Goal: Information Seeking & Learning: Learn about a topic

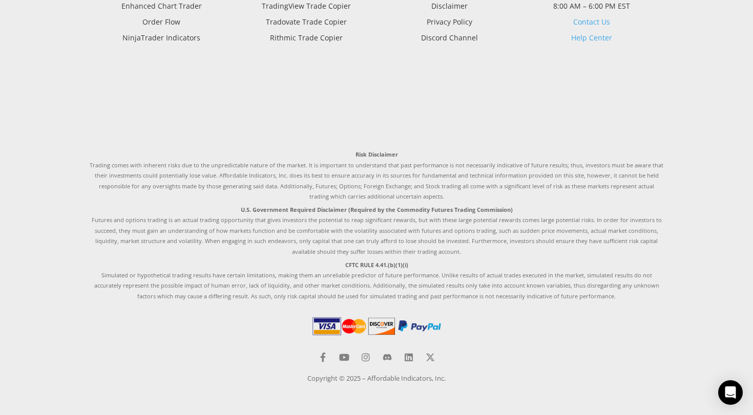
scroll to position [3935, 0]
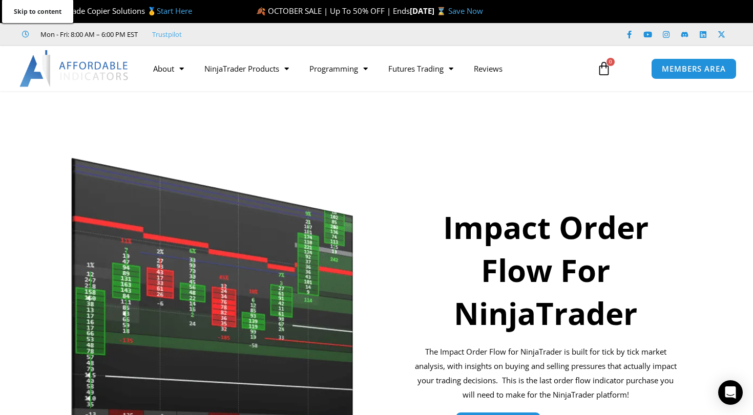
click at [39, 4] on link "Skip to content" at bounding box center [37, 11] width 71 height 24
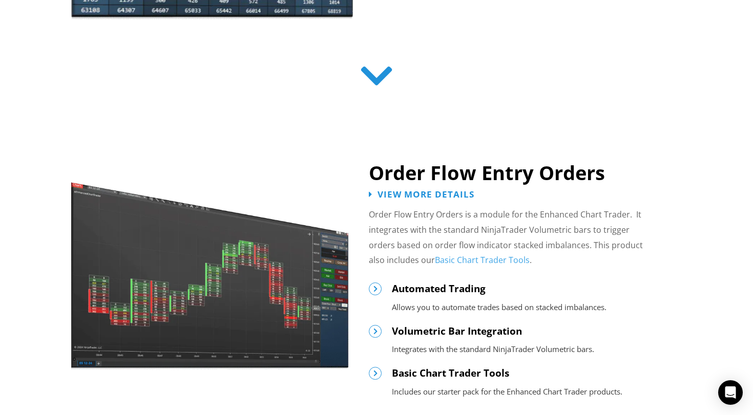
scroll to position [438, 0]
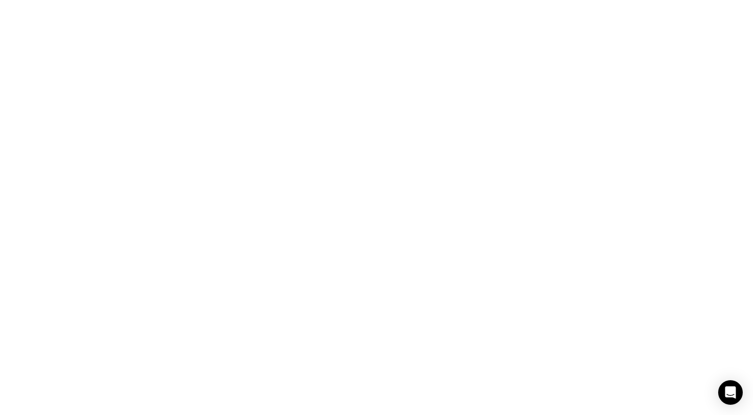
scroll to position [2008, 0]
click at [0, 0] on link "Promotions" at bounding box center [0, 0] width 0 height 0
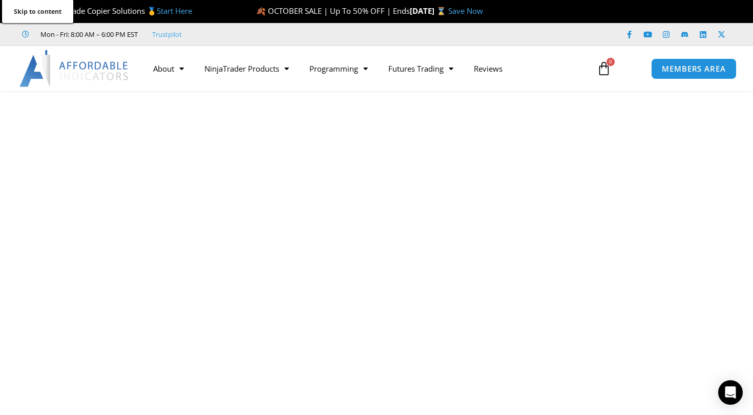
click at [46, 6] on link "Skip to content" at bounding box center [37, 11] width 71 height 24
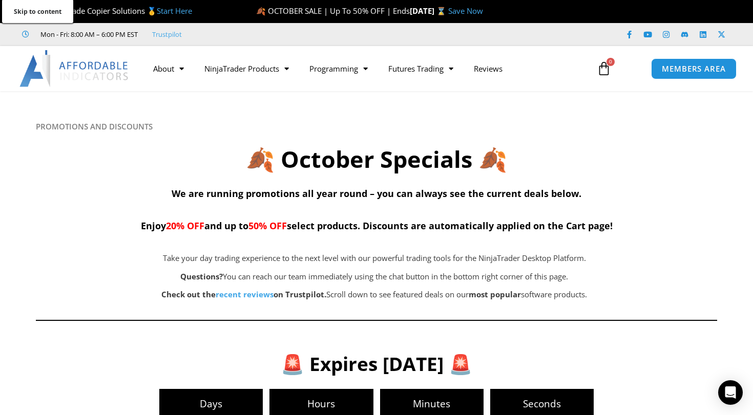
click at [41, 6] on link "Skip to content" at bounding box center [37, 11] width 71 height 24
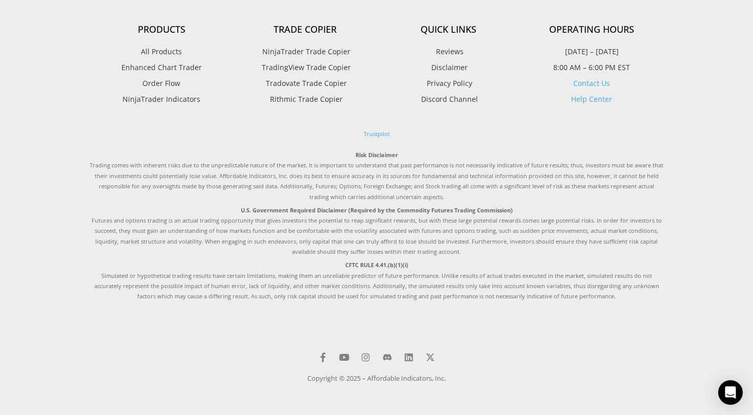
scroll to position [4675, 0]
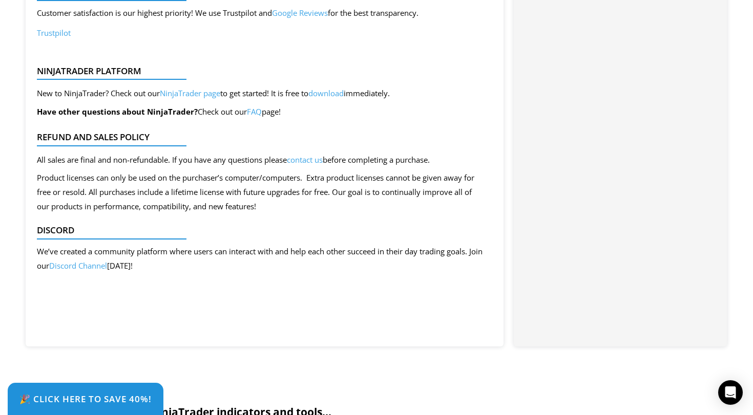
scroll to position [1488, 0]
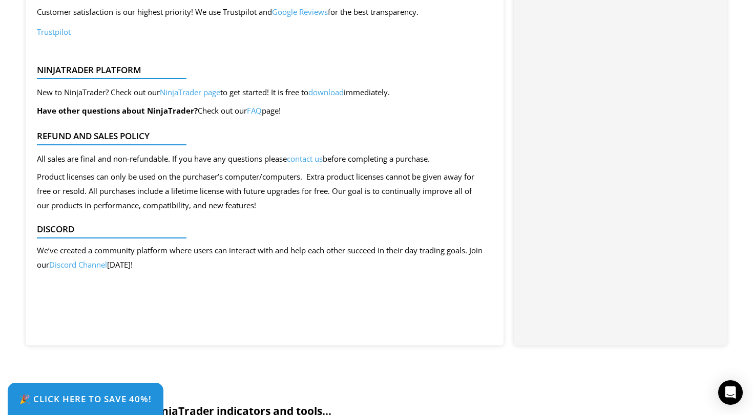
click at [0, 0] on link "See All Products" at bounding box center [0, 0] width 0 height 0
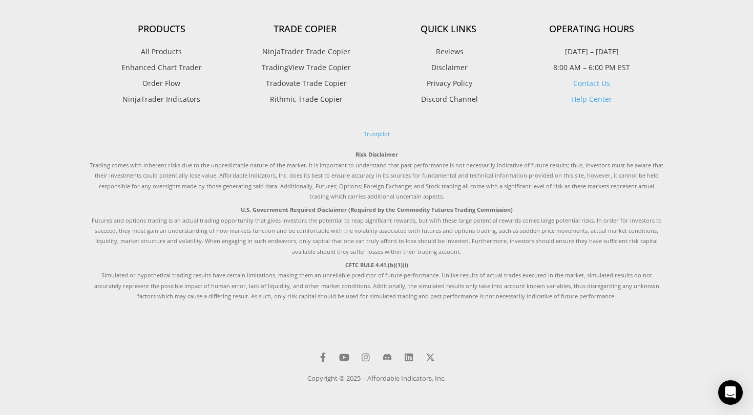
scroll to position [3718, 0]
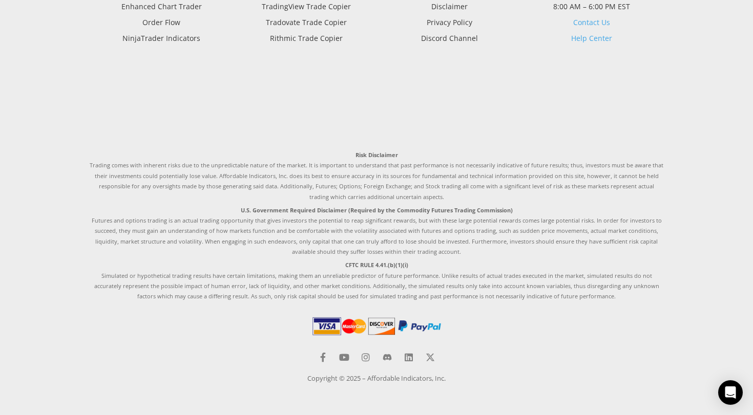
scroll to position [4101, 0]
click at [122, 45] on span "NinjaTrader Indicators" at bounding box center [161, 38] width 78 height 13
